Goal: Information Seeking & Learning: Learn about a topic

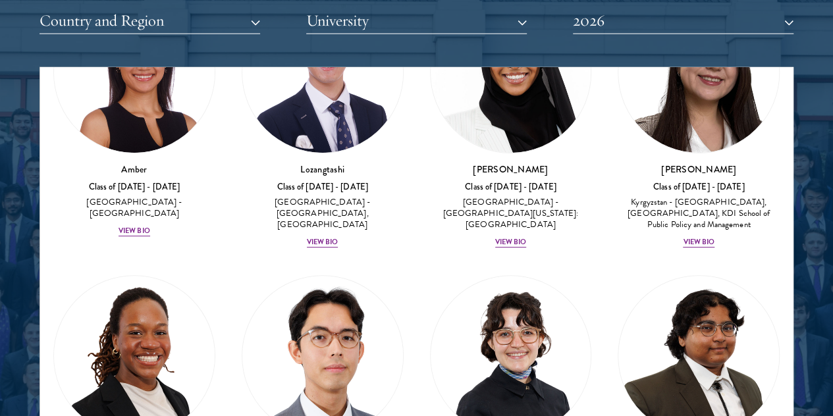
scroll to position [114, 0]
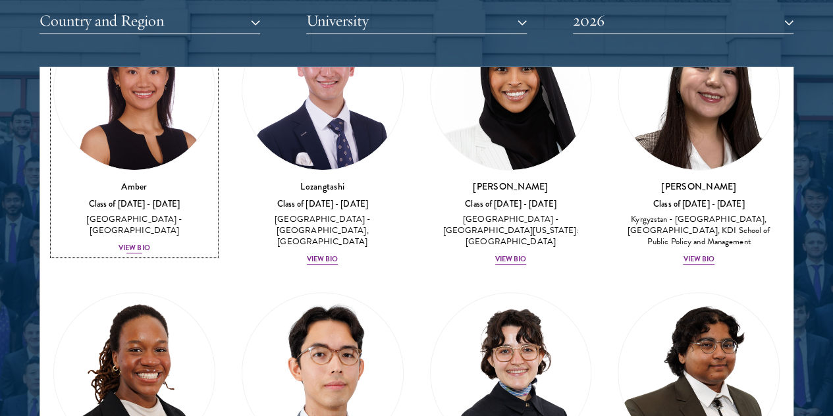
click at [150, 243] on div "View Bio" at bounding box center [135, 248] width 32 height 11
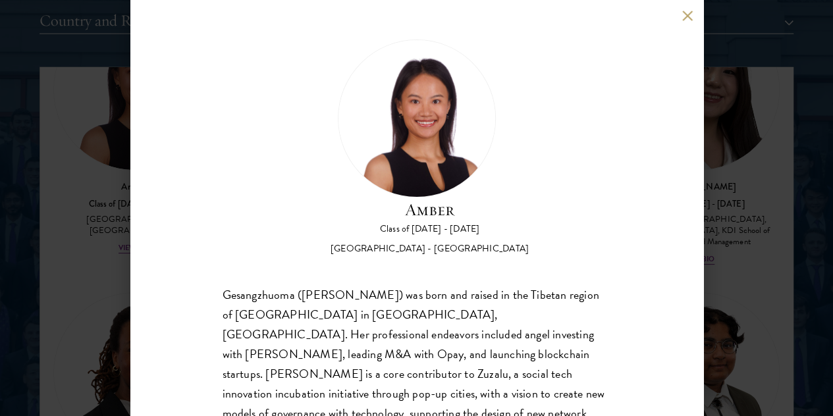
click at [100, 297] on div "Amber Class of 2025 - 2026 China - Peking University Gesangzhuoma (Amber) was b…" at bounding box center [416, 208] width 833 height 416
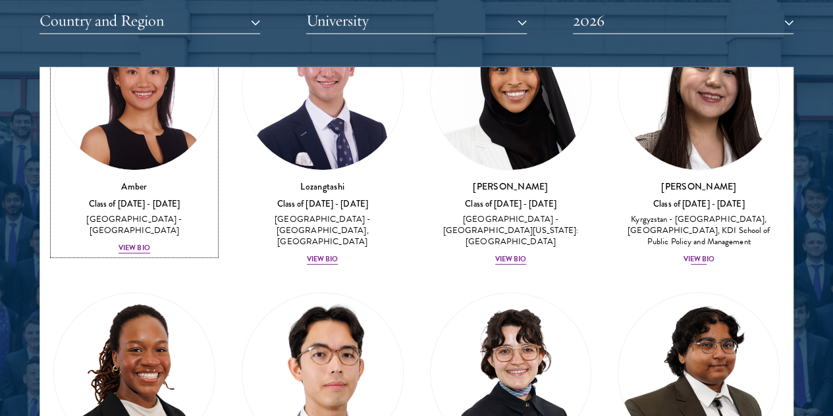
scroll to position [53, 0]
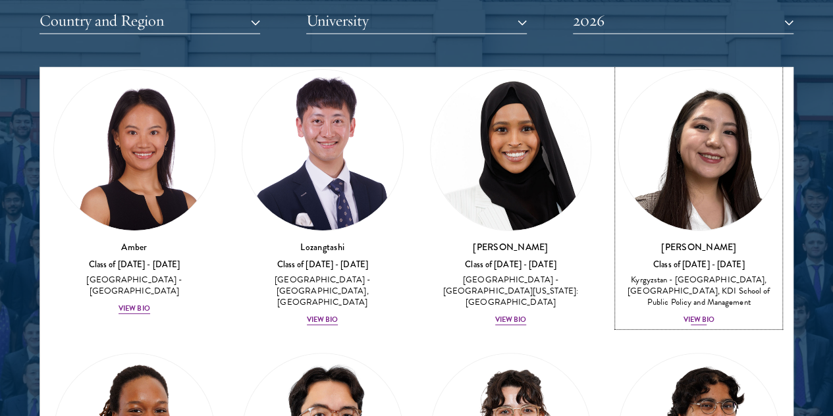
click at [683, 315] on div "View Bio" at bounding box center [699, 320] width 32 height 11
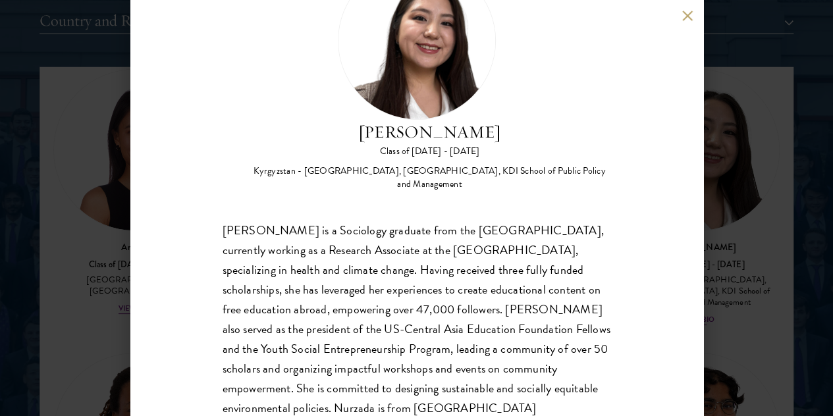
scroll to position [83, 0]
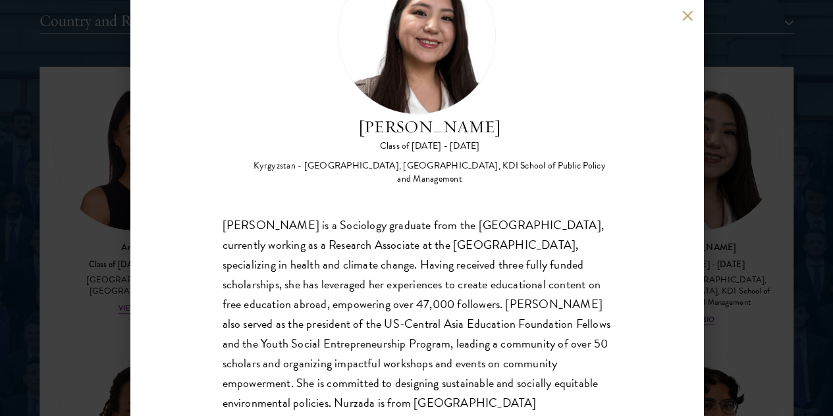
click at [109, 288] on div "Nurzada Abdivalieva Class of 2025 - 2026 Kyrgyzstan - American University of Ce…" at bounding box center [416, 208] width 833 height 416
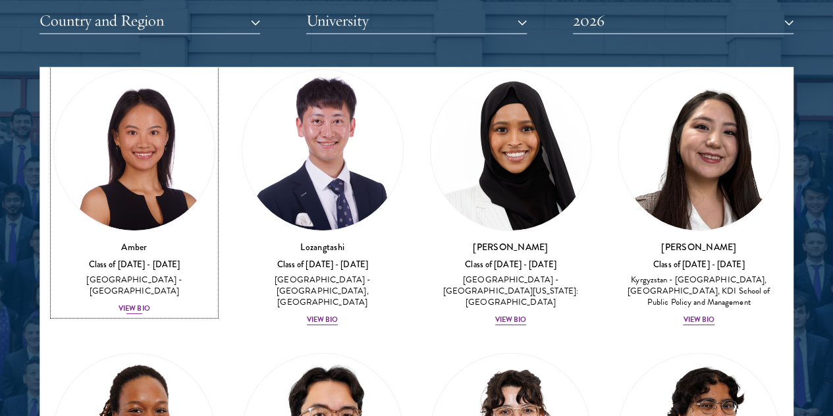
click at [150, 304] on div "View Bio" at bounding box center [135, 309] width 32 height 11
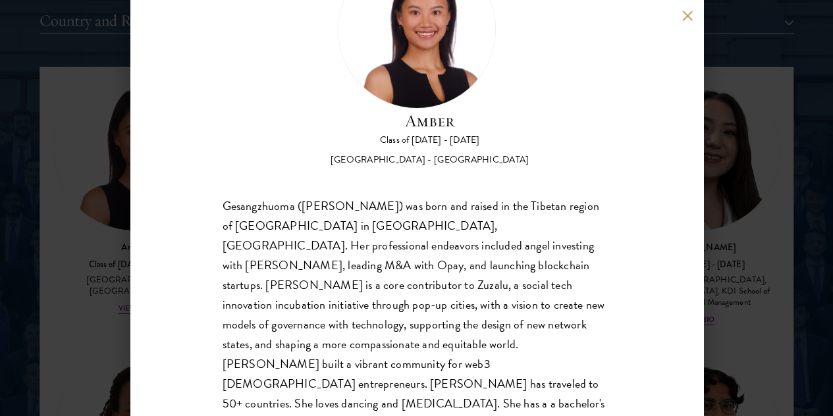
scroll to position [90, 0]
click at [82, 162] on div "Amber Class of 2025 - 2026 China - Peking University Gesangzhuoma (Amber) was b…" at bounding box center [416, 208] width 833 height 416
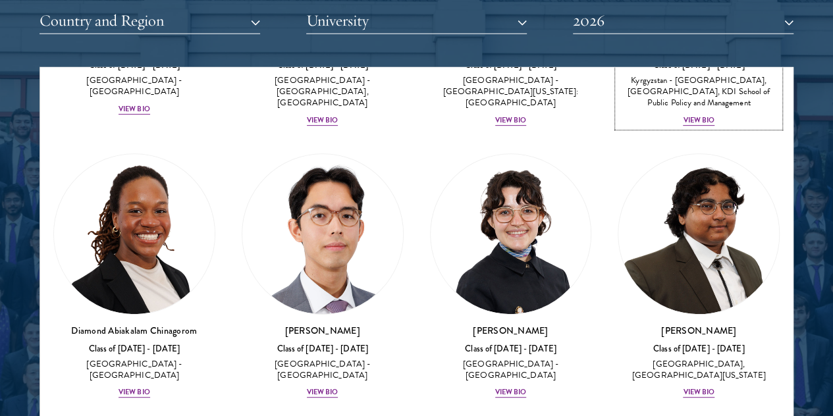
scroll to position [255, 0]
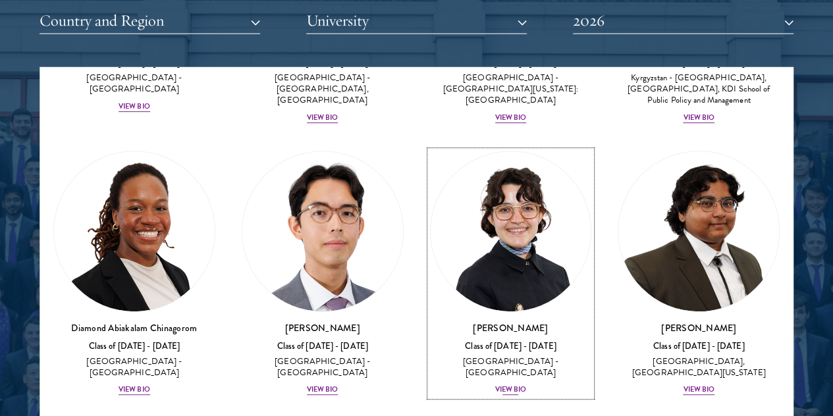
click at [495, 384] on div "View Bio" at bounding box center [511, 389] width 32 height 11
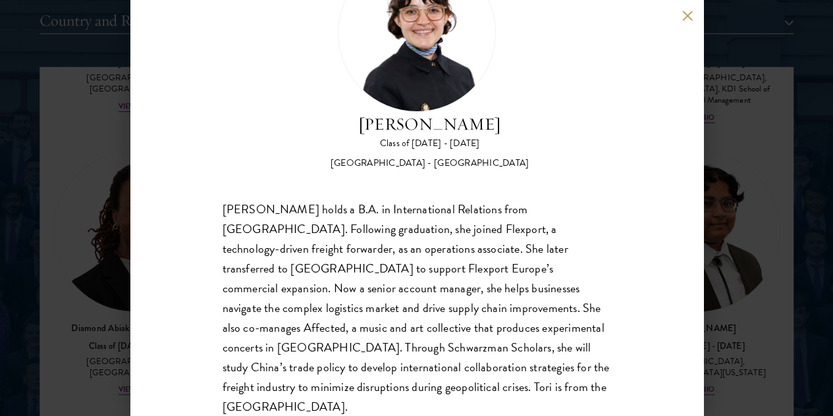
scroll to position [90, 0]
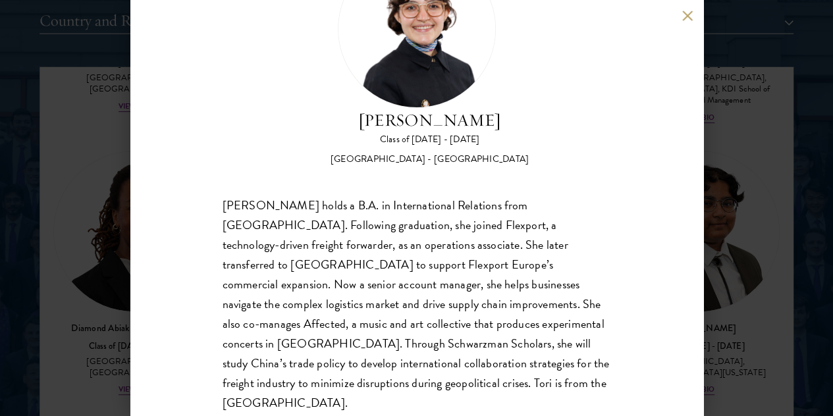
click at [686, 18] on button at bounding box center [687, 15] width 11 height 11
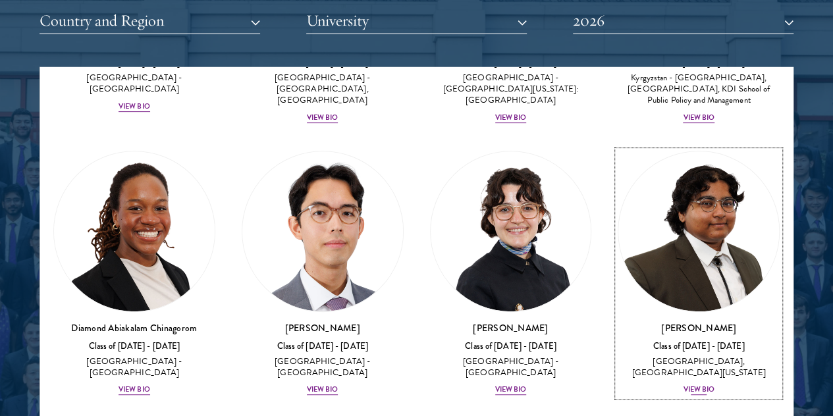
click at [683, 384] on div "View Bio" at bounding box center [699, 389] width 32 height 11
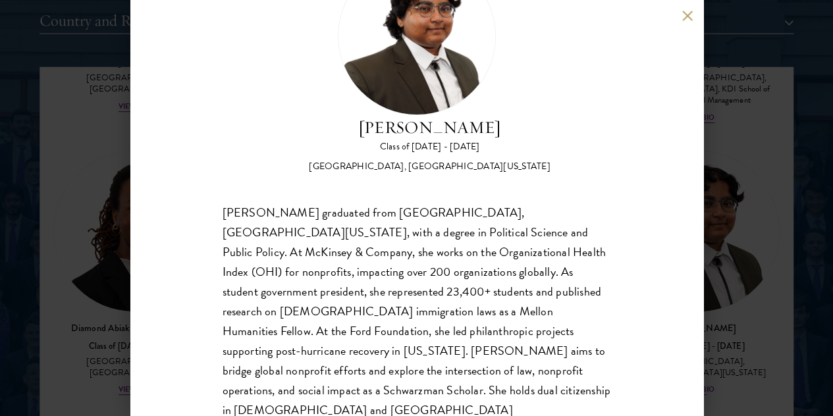
scroll to position [90, 0]
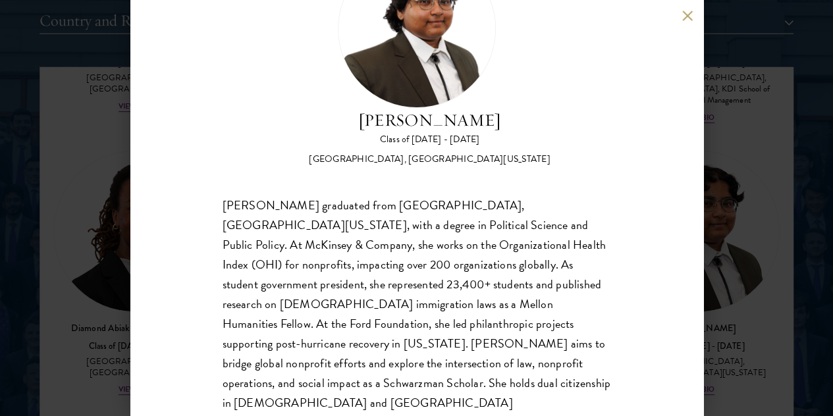
click at [689, 16] on button at bounding box center [687, 15] width 11 height 11
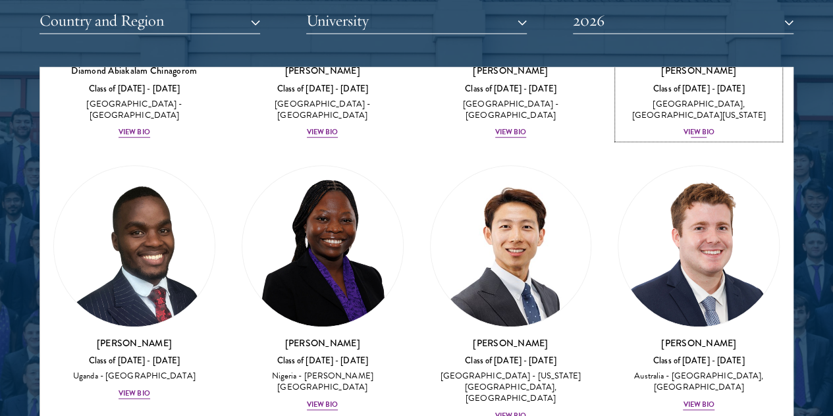
scroll to position [541, 0]
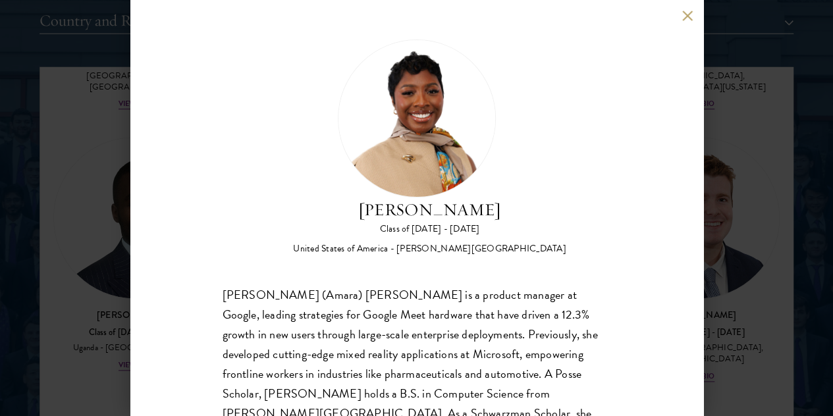
click at [686, 22] on div "Amara Anigbo Class of 2025 - 2026 United States of America - Dickinson College …" at bounding box center [416, 208] width 573 height 416
click at [689, 13] on button at bounding box center [687, 15] width 11 height 11
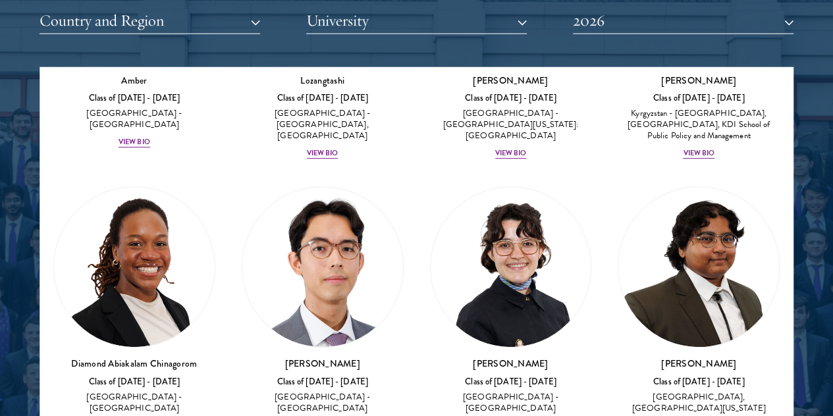
scroll to position [224, 0]
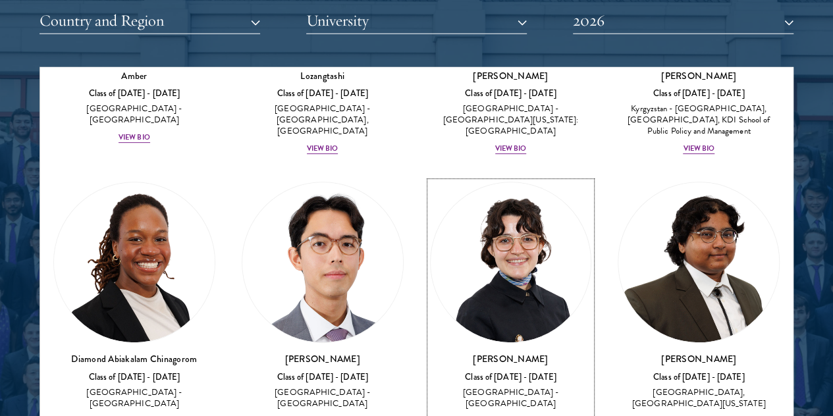
click at [495, 415] on div "View Bio" at bounding box center [511, 420] width 32 height 11
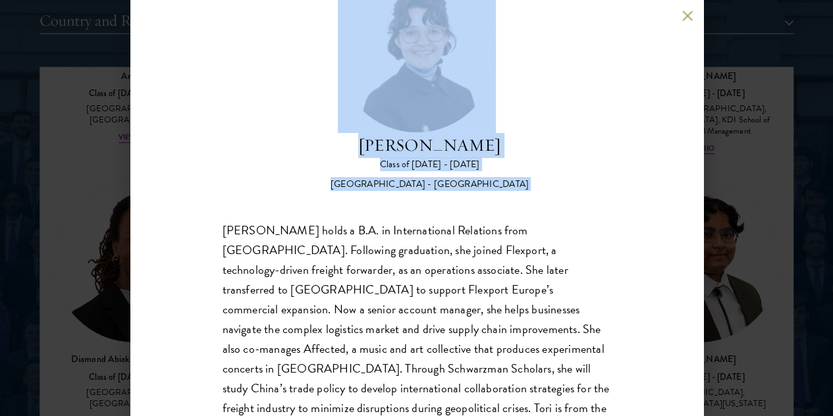
scroll to position [90, 0]
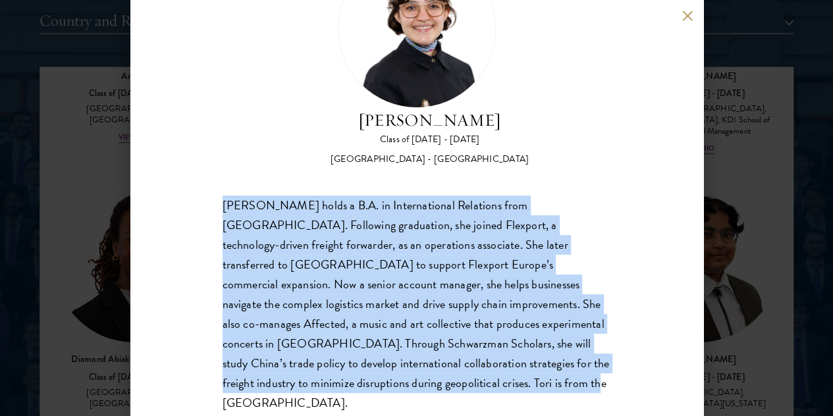
drag, startPoint x: 216, startPoint y: 237, endPoint x: 581, endPoint y: 364, distance: 386.2
click at [581, 364] on div "Victoria Agostini Class of 2025 - 2026 United States of America - Pomona Colleg…" at bounding box center [416, 208] width 573 height 416
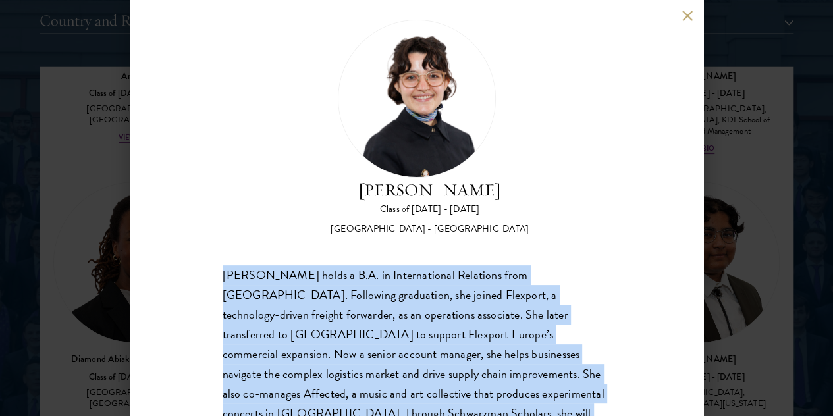
scroll to position [0, 0]
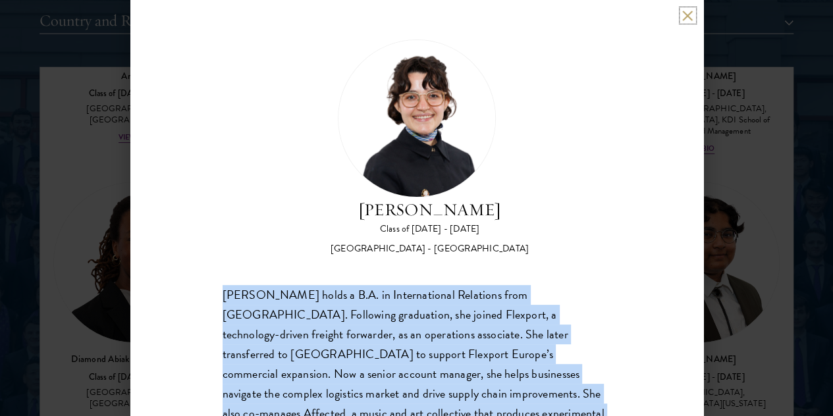
click at [682, 13] on button at bounding box center [687, 15] width 11 height 11
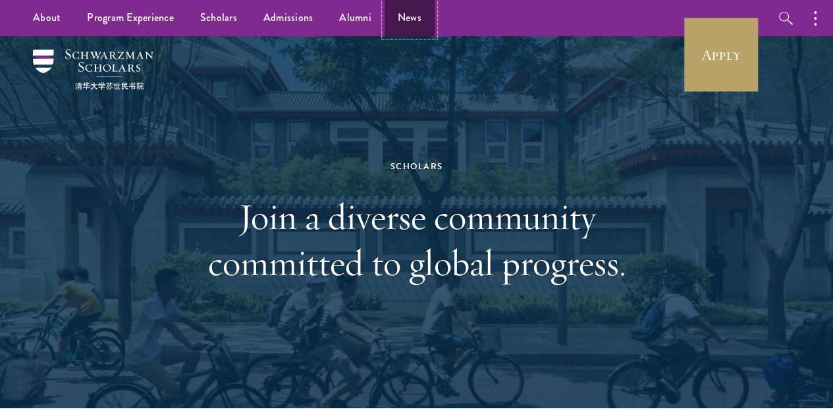
click at [414, 13] on link "News" at bounding box center [409, 18] width 50 height 36
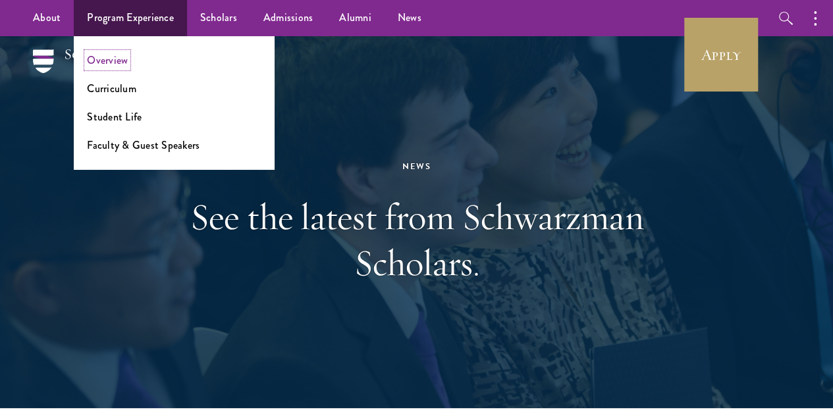
click at [119, 65] on link "Overview" at bounding box center [107, 60] width 41 height 15
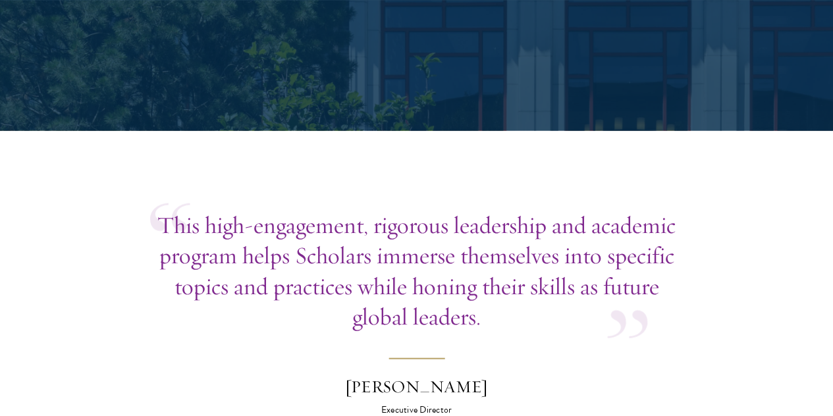
scroll to position [3840, 0]
